Goal: Navigation & Orientation: Find specific page/section

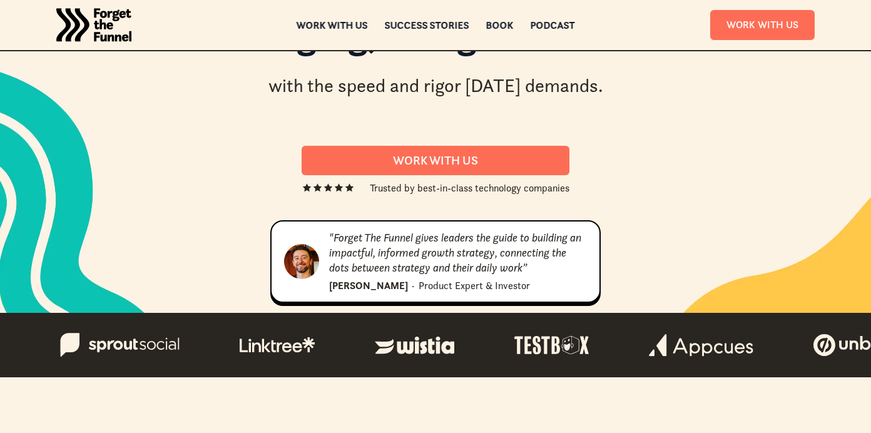
scroll to position [88, 0]
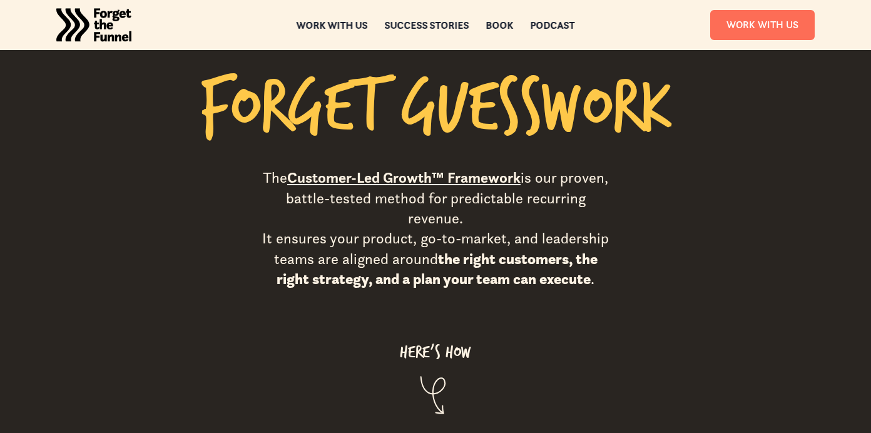
scroll to position [985, 0]
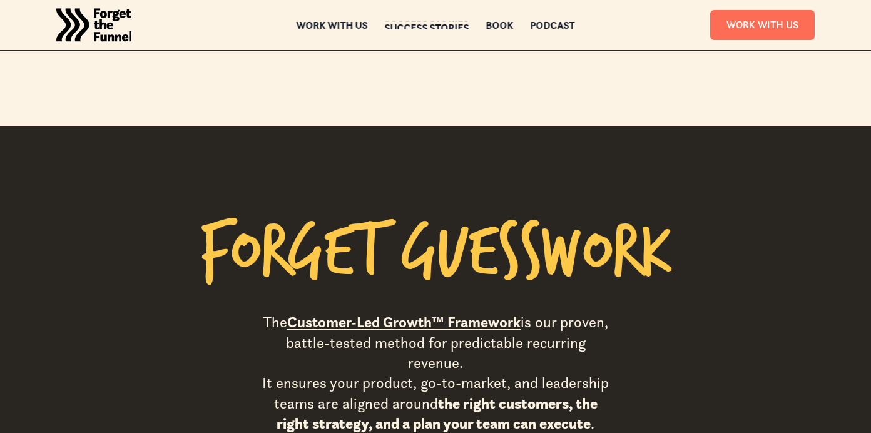
click at [418, 24] on div "Success Stories" at bounding box center [427, 27] width 85 height 9
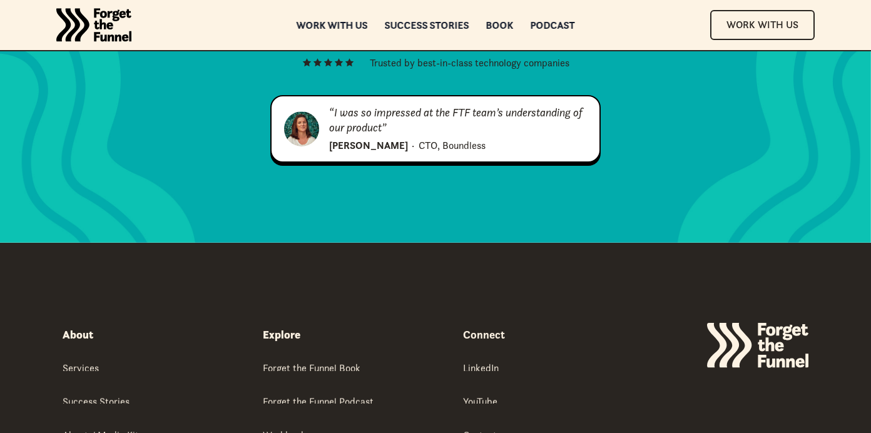
scroll to position [1852, 0]
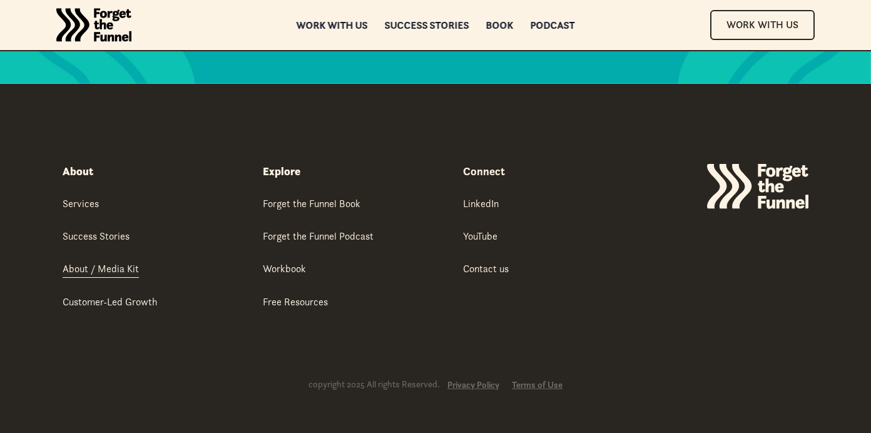
click at [111, 270] on div "About / Media Kit" at bounding box center [101, 269] width 76 height 14
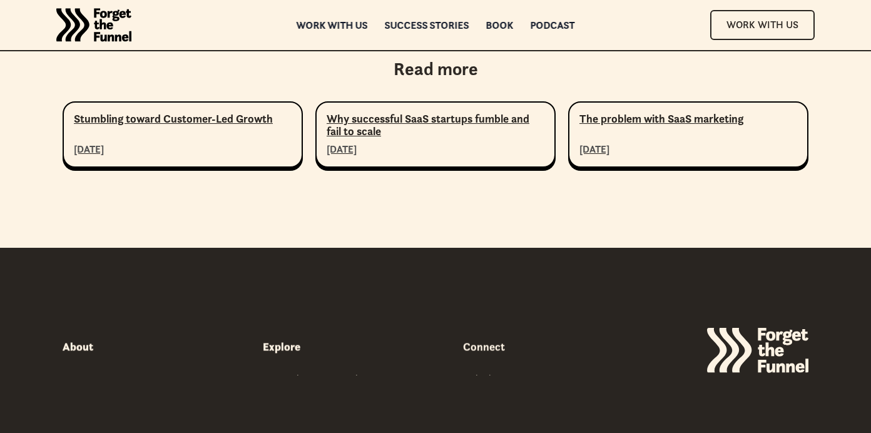
scroll to position [4902, 0]
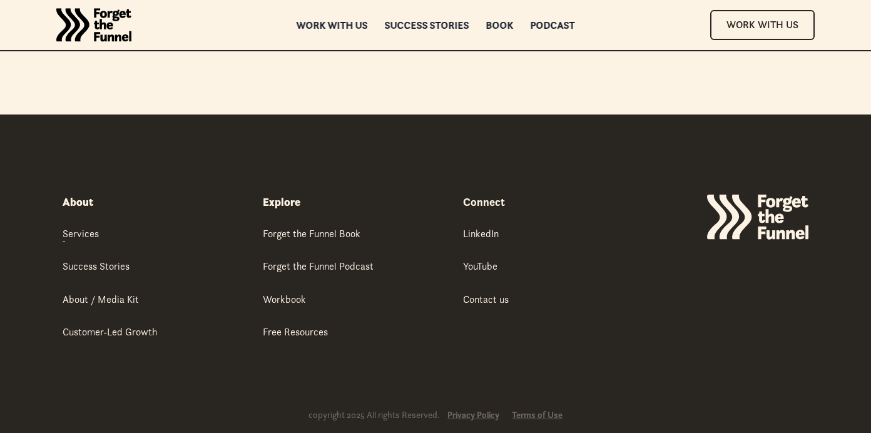
click at [69, 195] on div "About" at bounding box center [78, 202] width 31 height 15
click at [322, 29] on div "Work with us" at bounding box center [332, 33] width 71 height 9
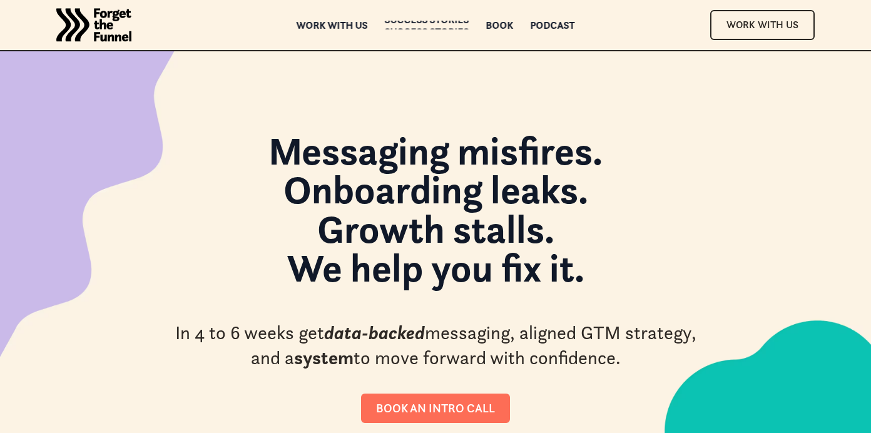
click at [337, 33] on div "ABOUT ABOUT Work with us Work with us Success Stories Success Stories Book Book…" at bounding box center [435, 25] width 871 height 50
click at [336, 33] on div "Work with us" at bounding box center [332, 37] width 71 height 9
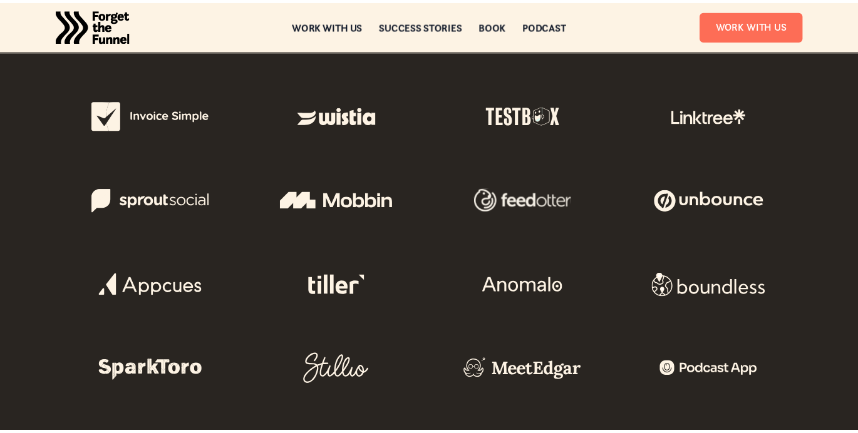
scroll to position [659, 0]
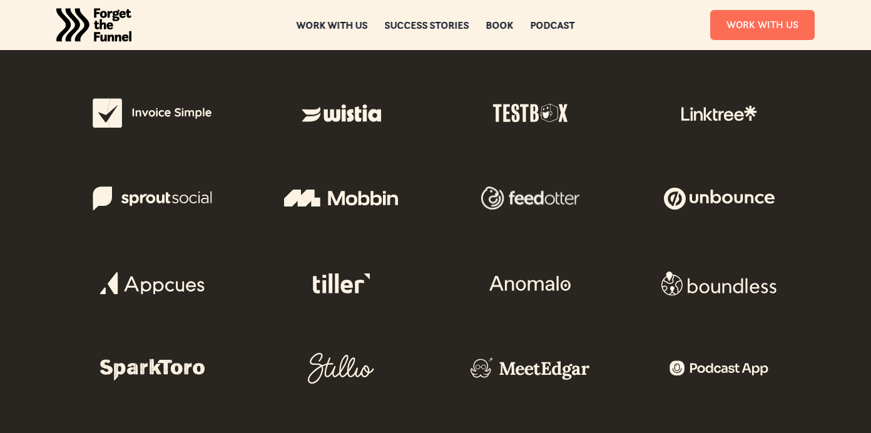
click at [346, 285] on img at bounding box center [341, 283] width 120 height 75
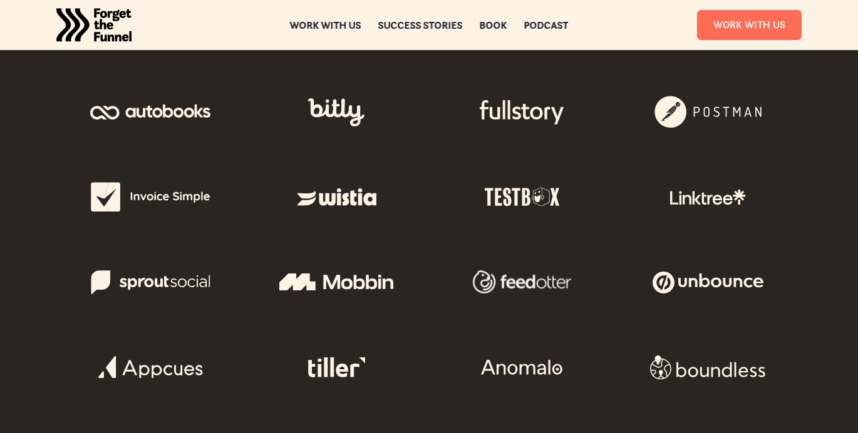
scroll to position [558, 0]
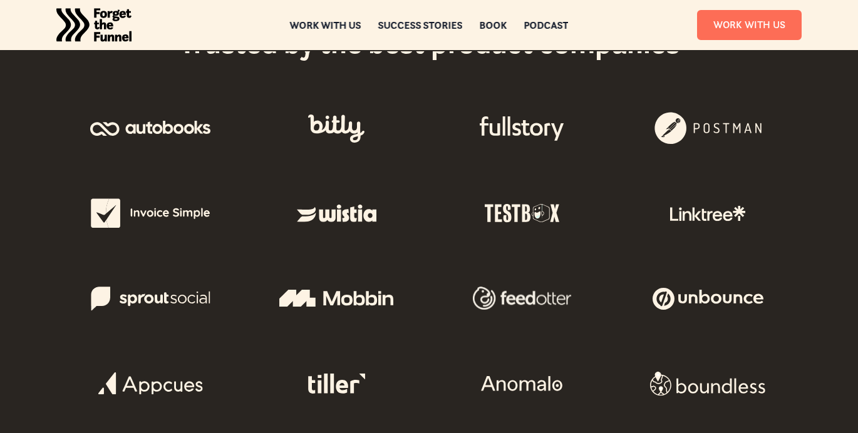
click at [105, 28] on img "home" at bounding box center [93, 25] width 75 height 50
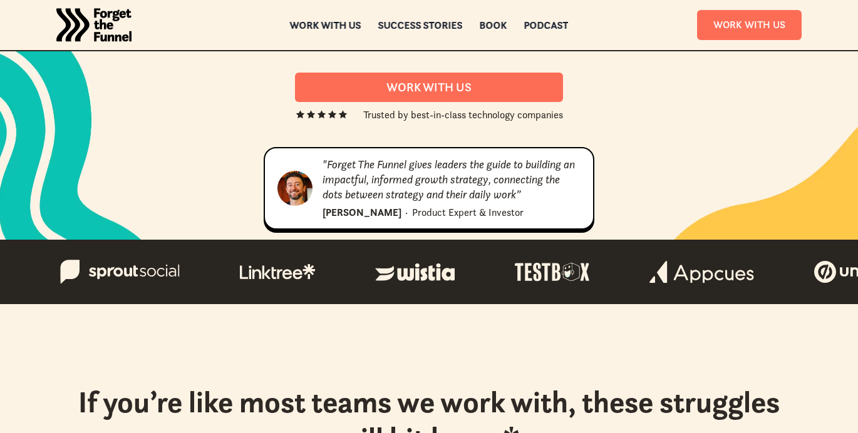
scroll to position [151, 0]
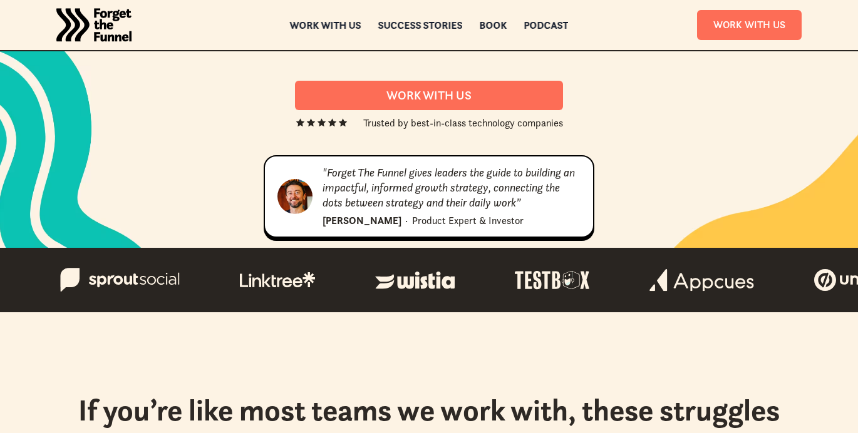
click at [326, 15] on div "ABOUT ABOUT Work with us Work with us Success Stories Success Stories Book Book…" at bounding box center [429, 25] width 858 height 50
click at [326, 23] on div "Work with us" at bounding box center [325, 27] width 71 height 9
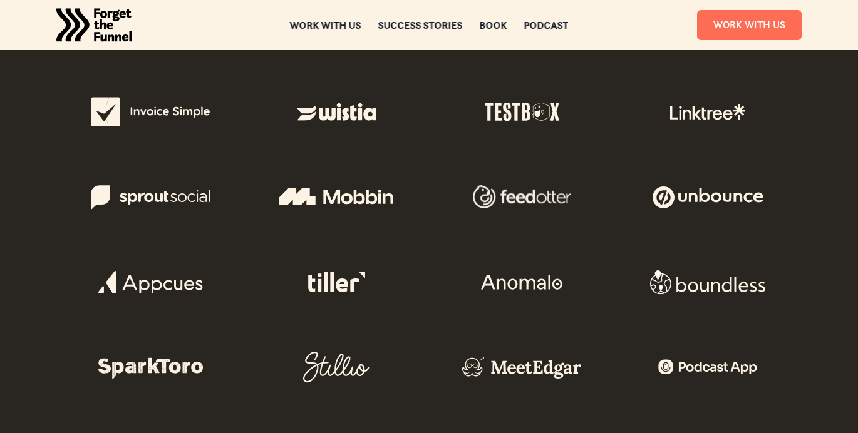
scroll to position [660, 0]
